Goal: Book appointment/travel/reservation

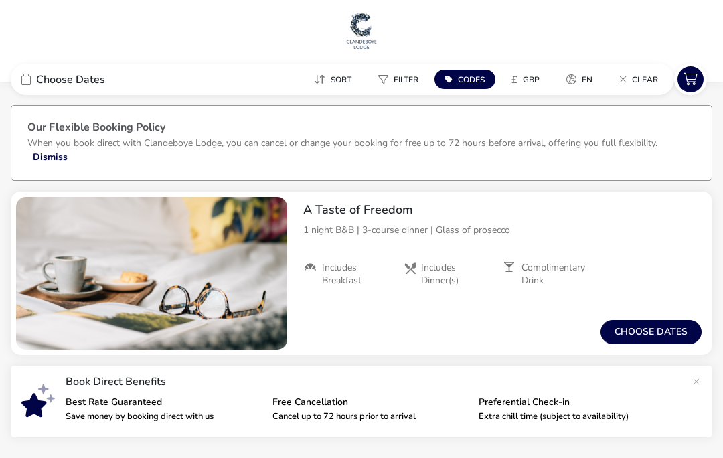
click at [652, 328] on button "Choose dates" at bounding box center [651, 332] width 101 height 24
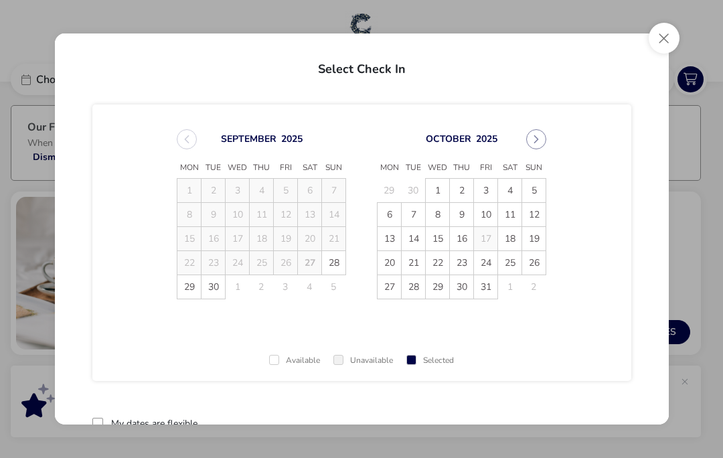
click at [440, 237] on span "15" at bounding box center [437, 238] width 23 height 23
click at [463, 240] on span "16" at bounding box center [462, 239] width 23 height 23
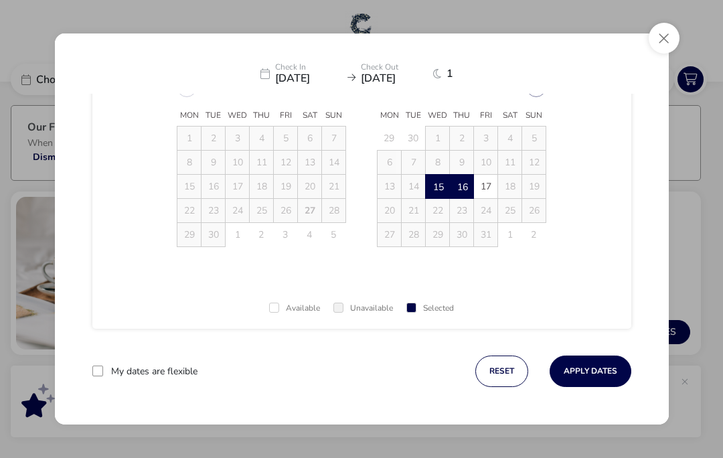
scroll to position [52, 0]
click at [588, 367] on button "Apply Dates" at bounding box center [591, 371] width 82 height 31
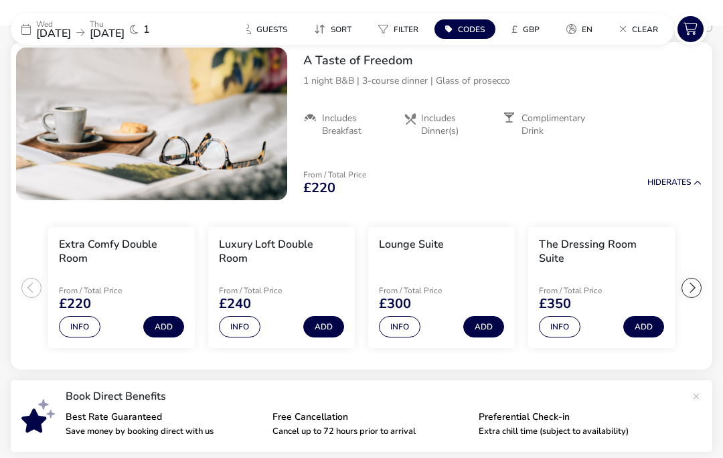
scroll to position [172, 0]
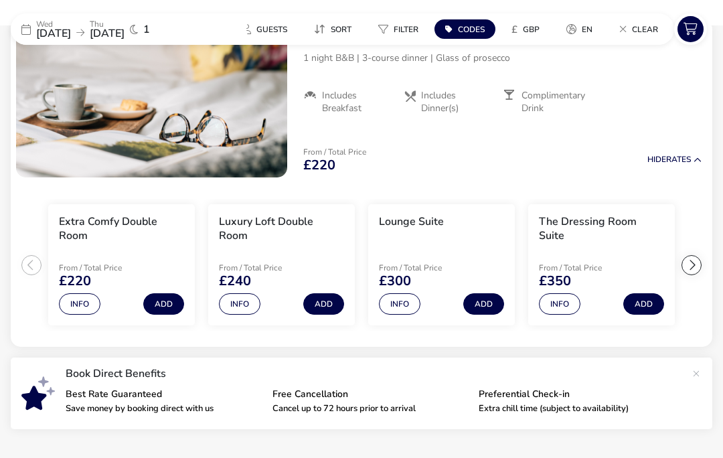
click at [83, 303] on button "Info" at bounding box center [80, 303] width 42 height 21
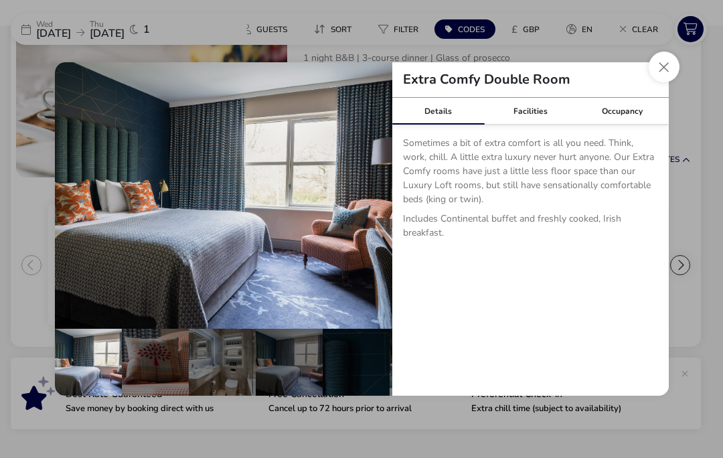
click at [661, 82] on button "Close dialog" at bounding box center [664, 67] width 31 height 31
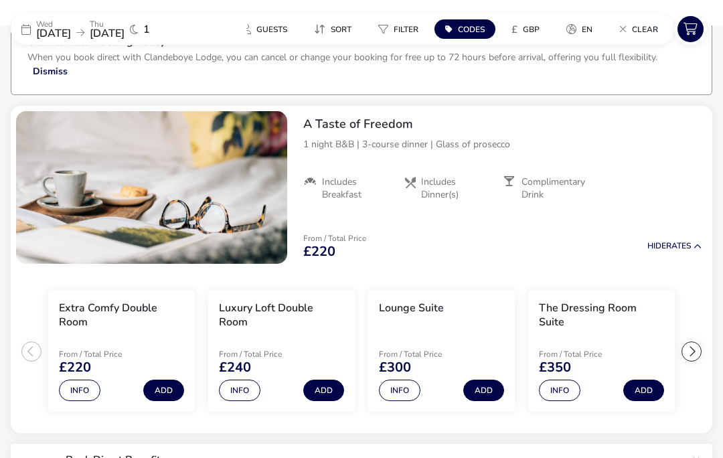
scroll to position [0, 0]
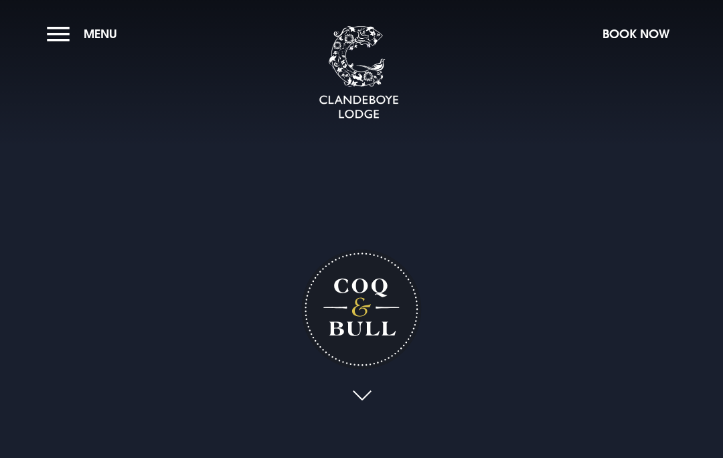
click at [359, 411] on link at bounding box center [361, 396] width 31 height 29
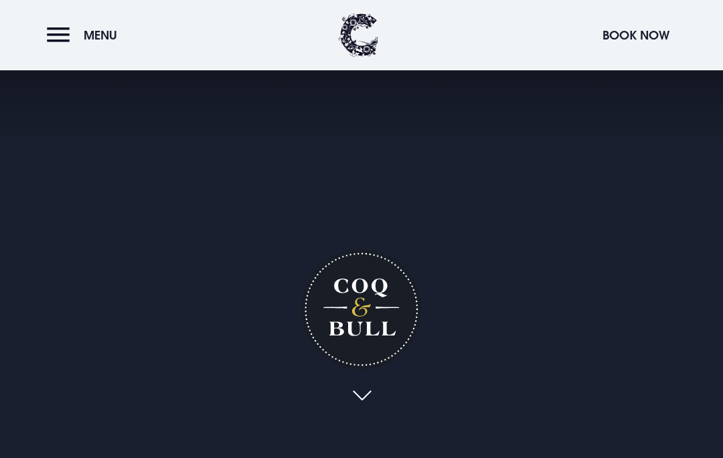
click at [66, 33] on button "Menu" at bounding box center [85, 35] width 77 height 29
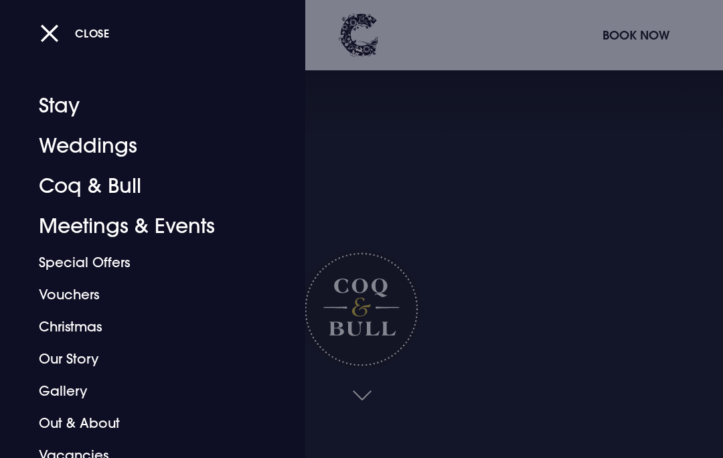
click at [481, 82] on div at bounding box center [361, 229] width 723 height 458
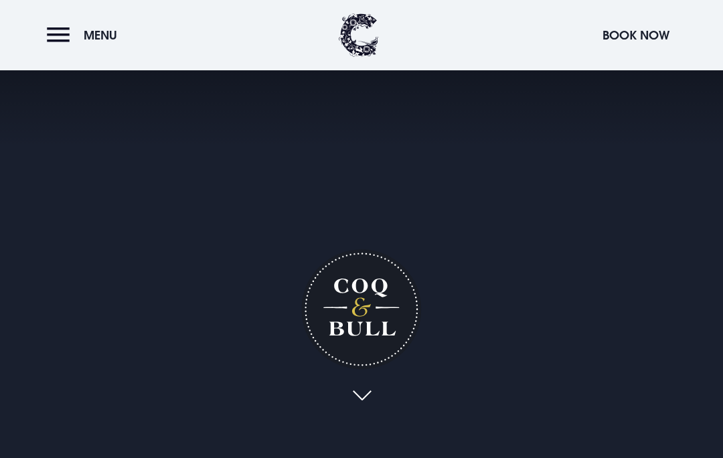
click at [69, 38] on button "Menu" at bounding box center [85, 35] width 77 height 29
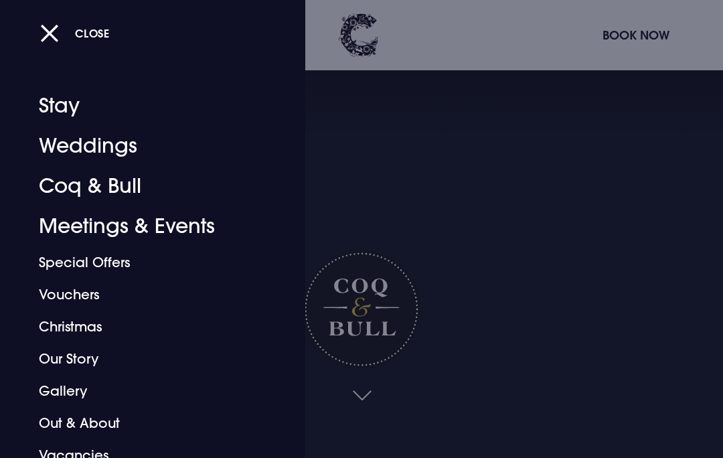
click at [98, 189] on link "Coq & Bull" at bounding box center [144, 186] width 210 height 40
